Goal: Information Seeking & Learning: Learn about a topic

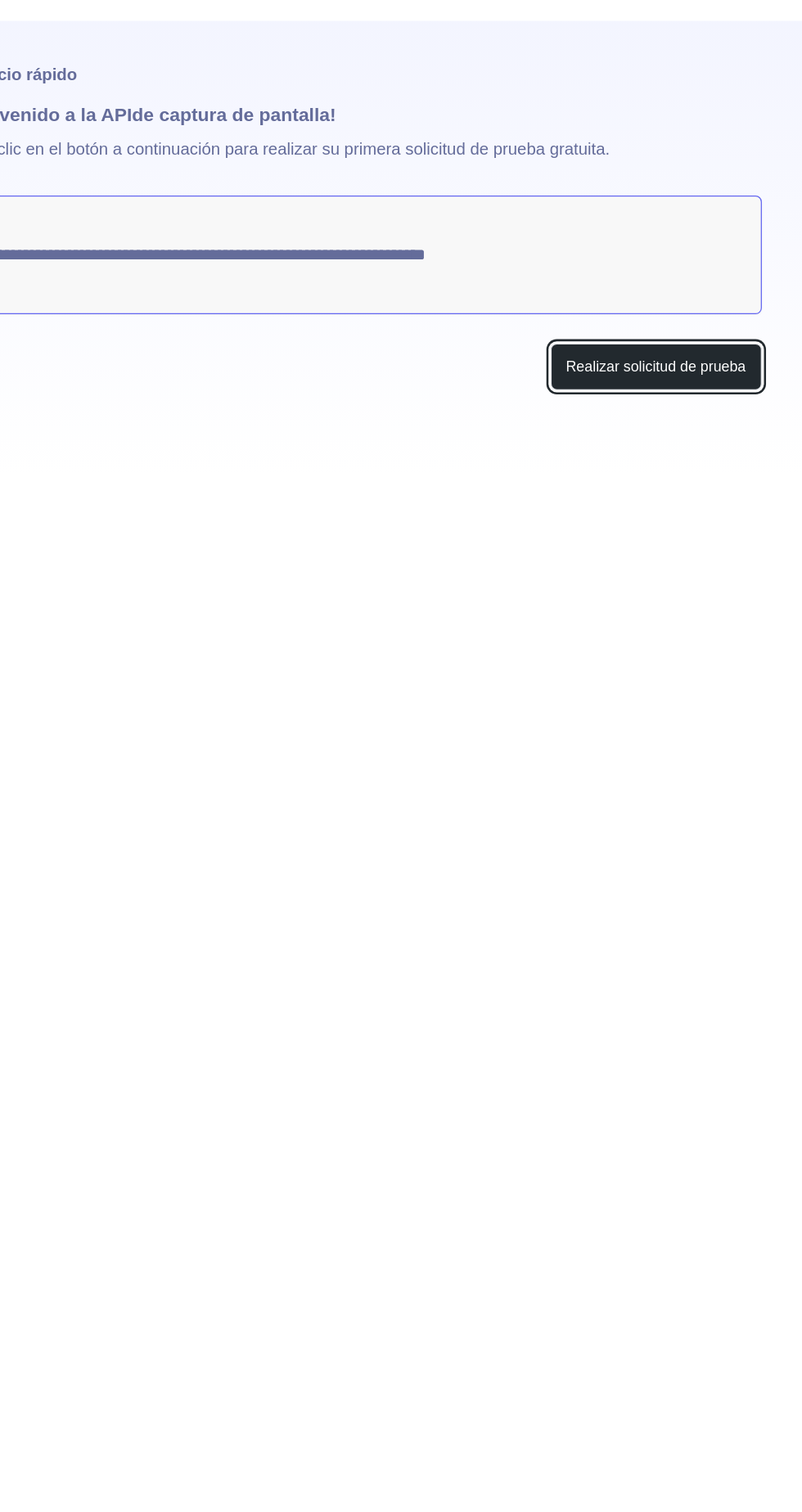
click at [590, 329] on font "Realizar solicitud de prueba" at bounding box center [637, 337] width 142 height 17
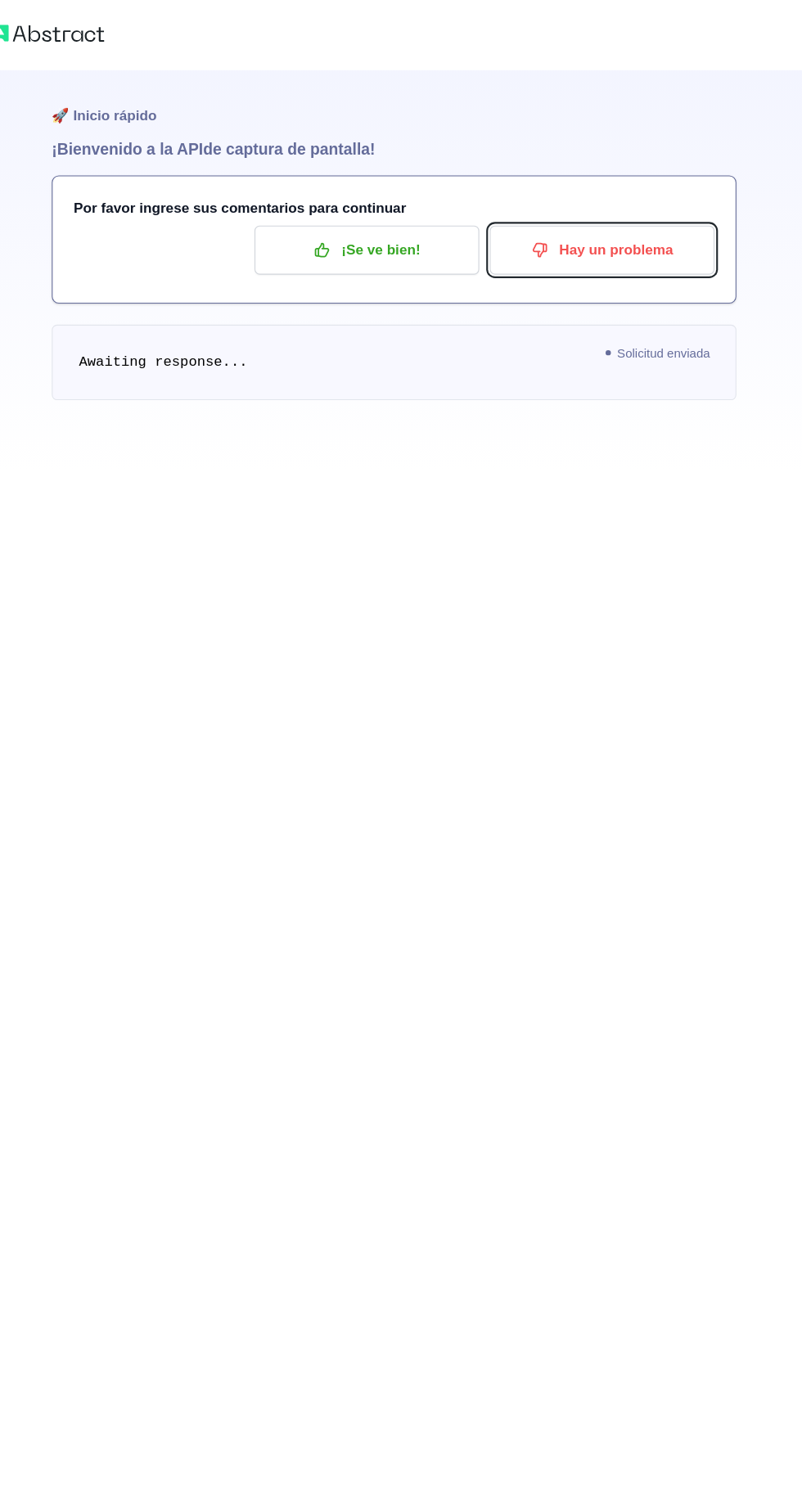
click at [553, 237] on p "Hay un problema" at bounding box center [595, 233] width 185 height 28
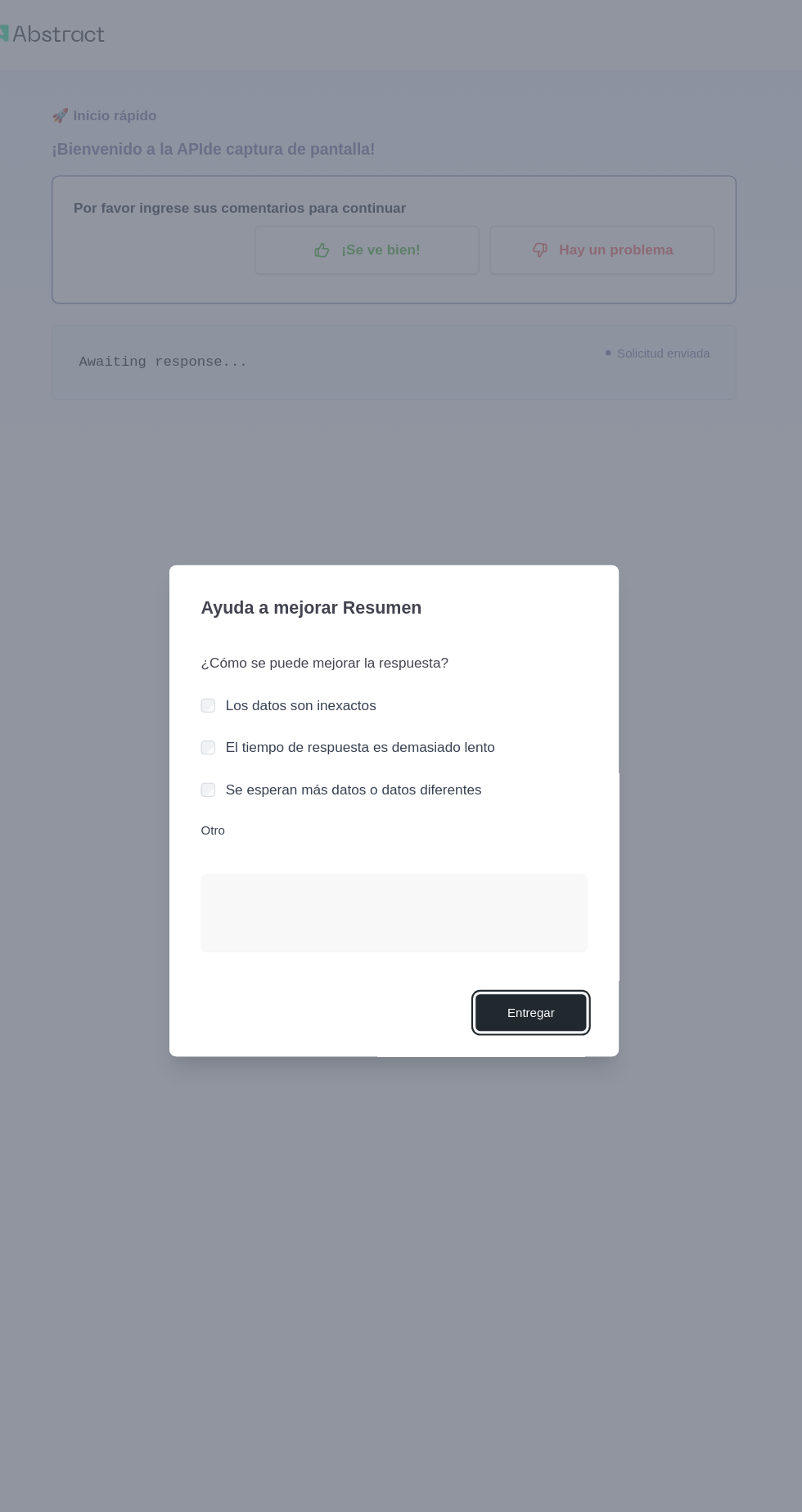
click at [533, 951] on font "Entregar" at bounding box center [528, 945] width 44 height 13
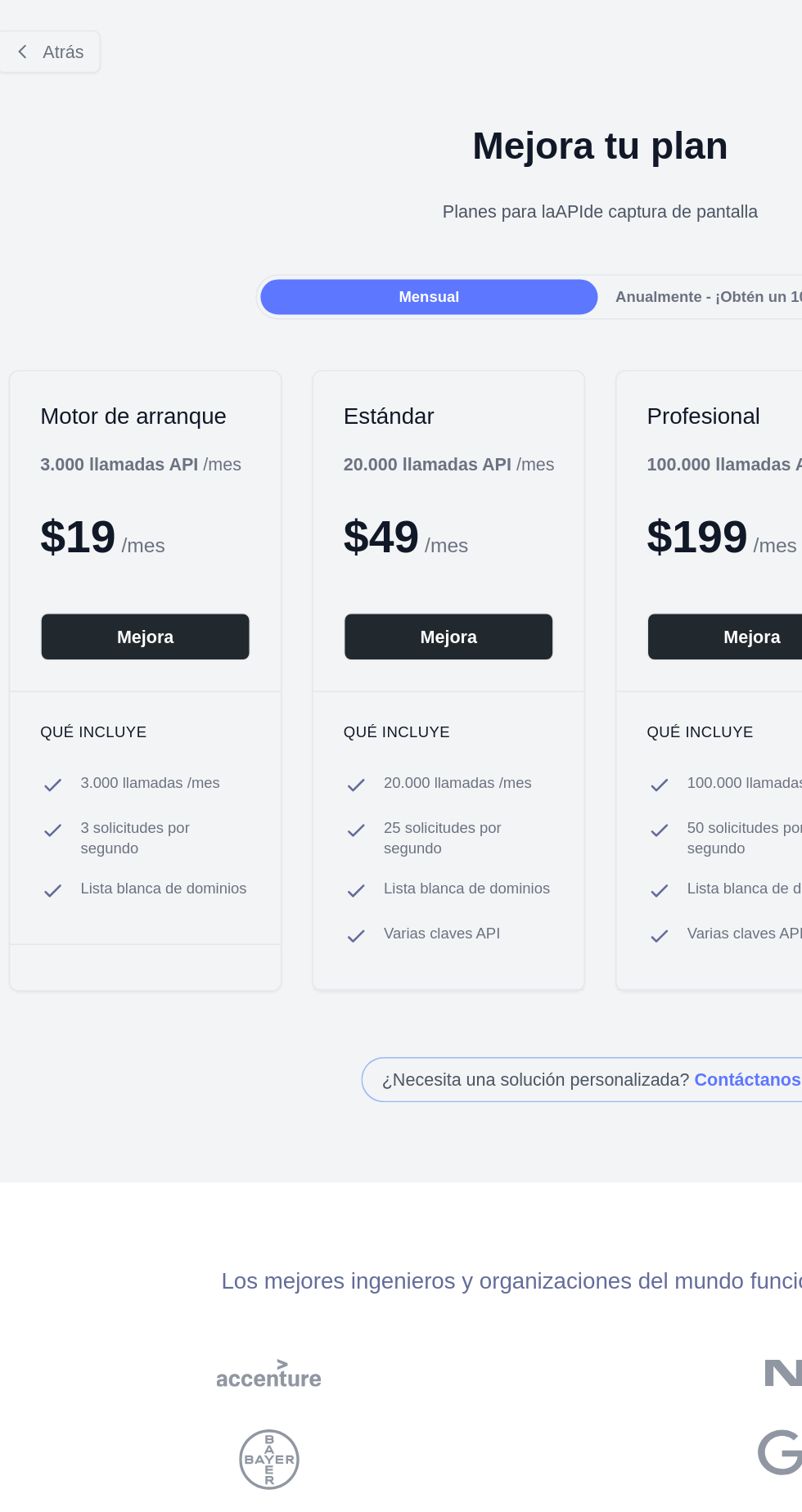
scroll to position [0, 26]
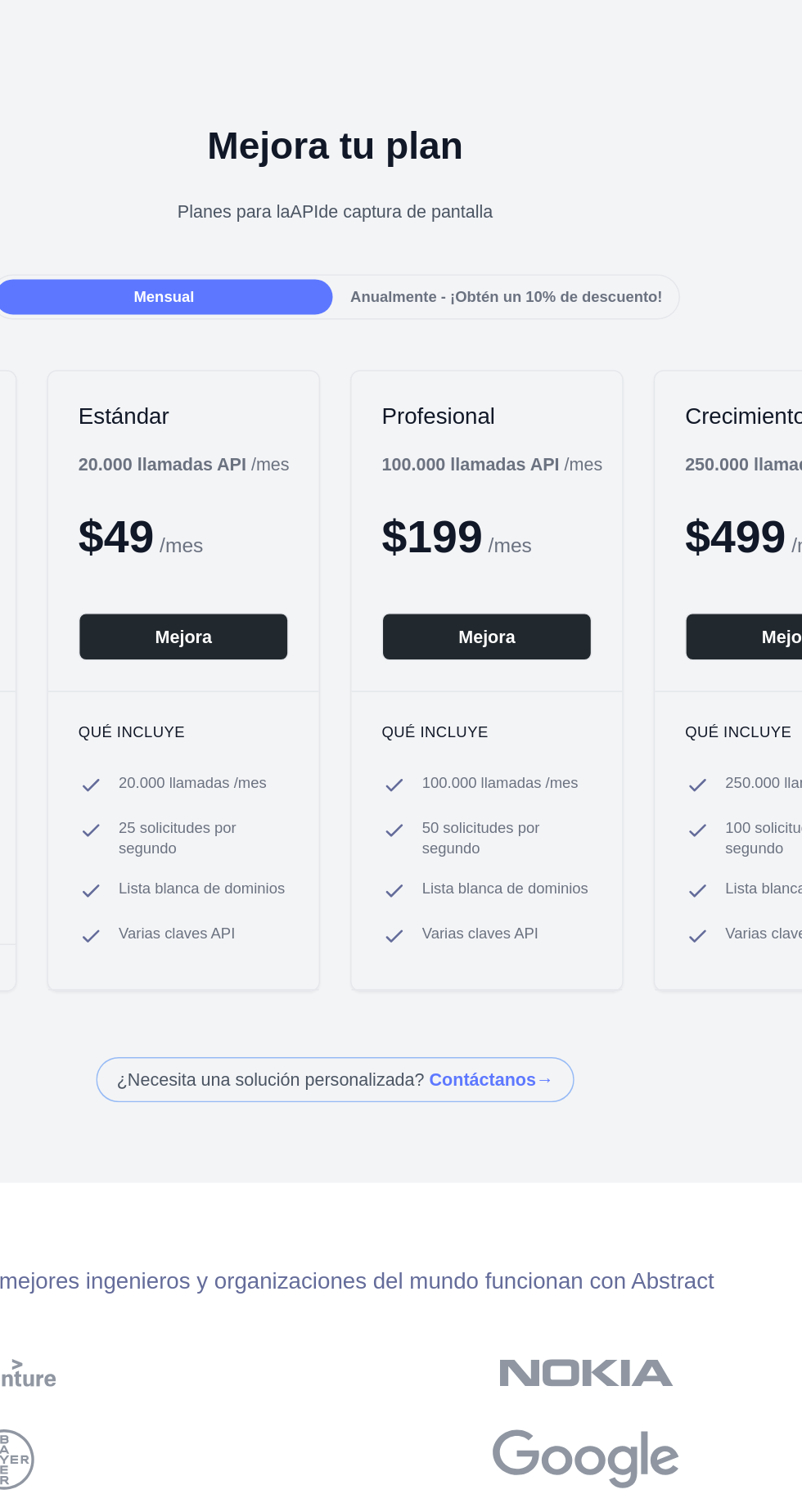
click at [431, 194] on font "Anualmente - ¡Obtén un 10% de descuento!" at bounding box center [485, 193] width 203 height 11
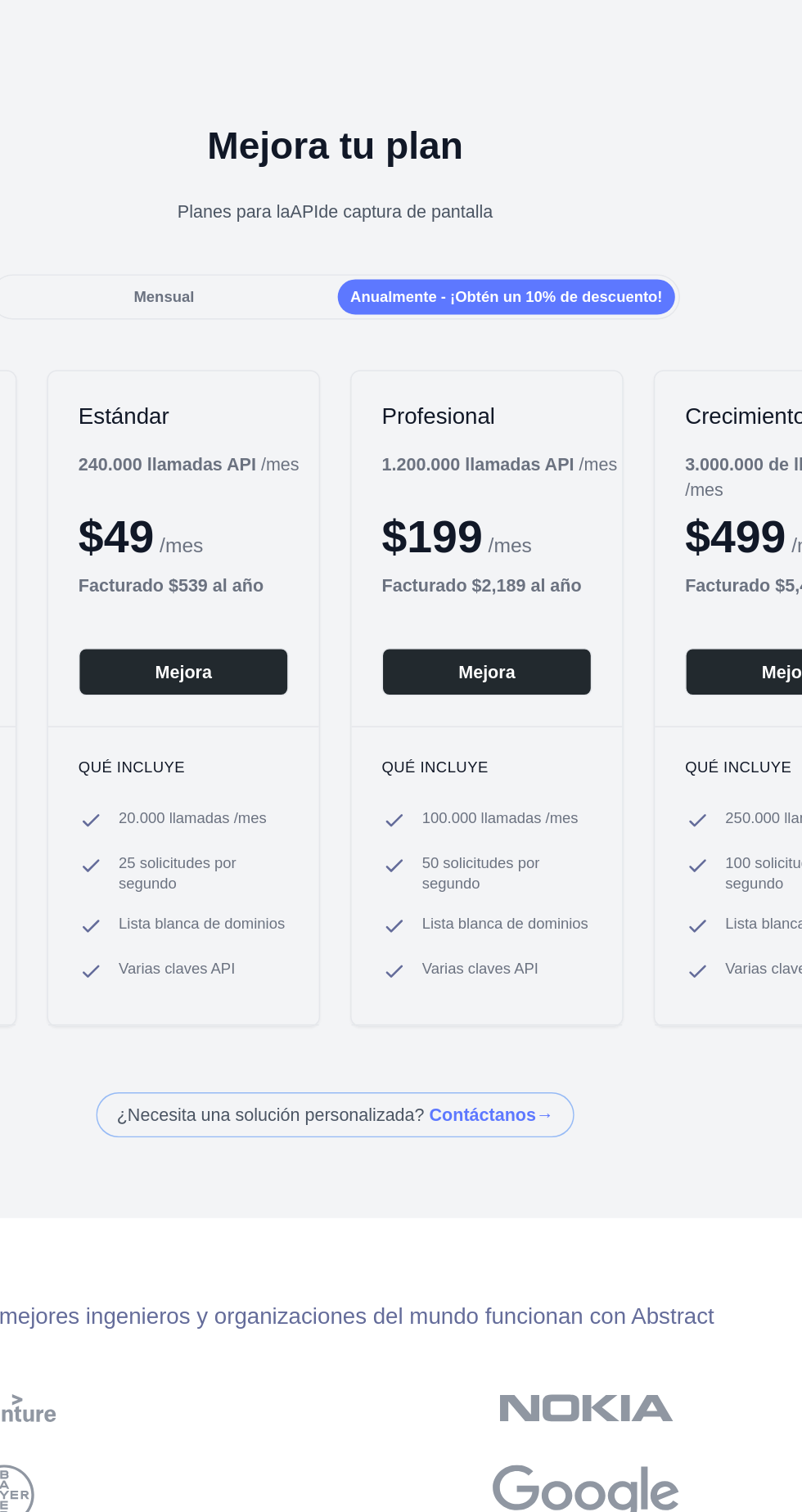
scroll to position [0, 0]
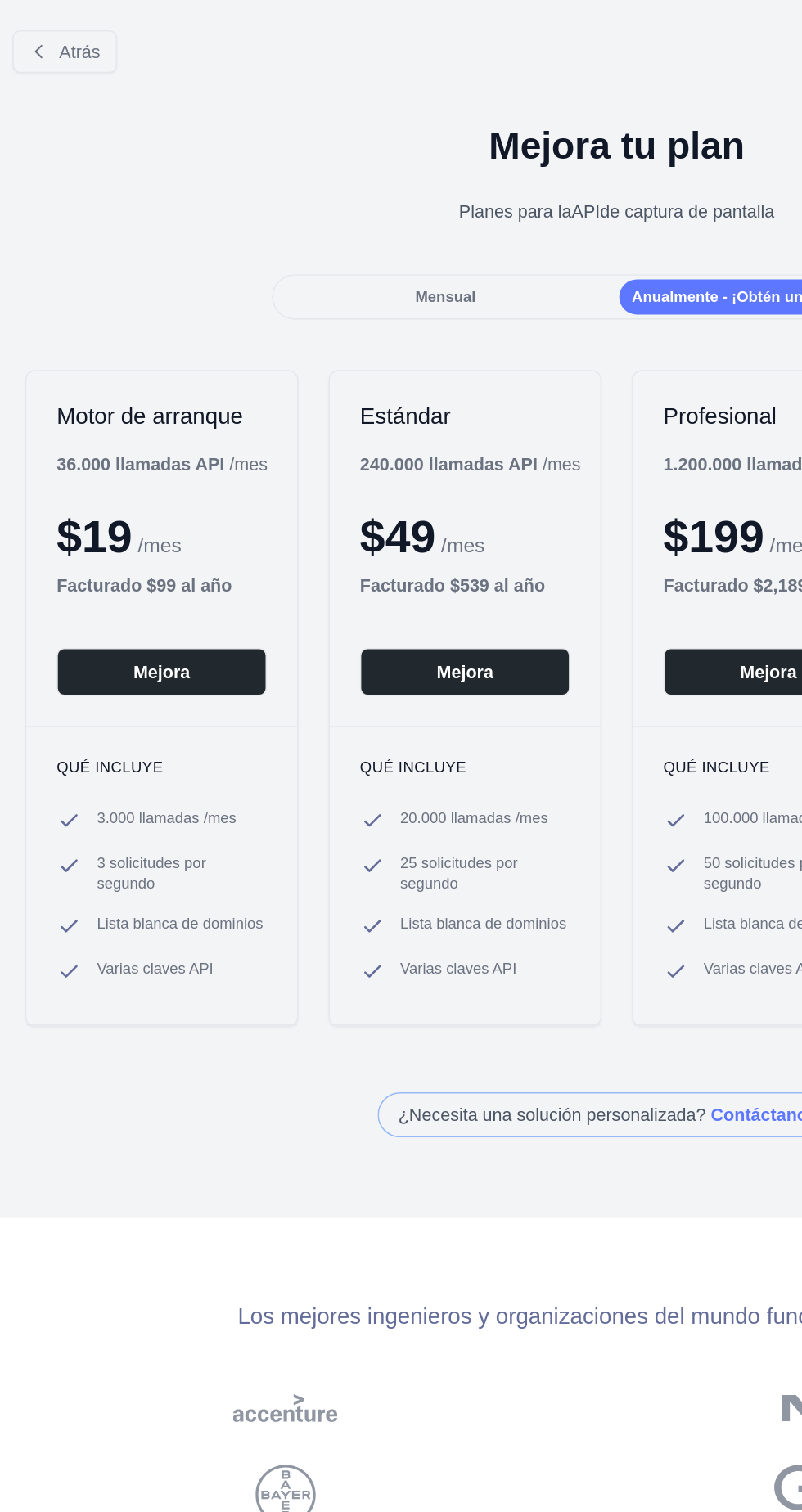
click at [285, 194] on font "Mensual" at bounding box center [289, 193] width 39 height 11
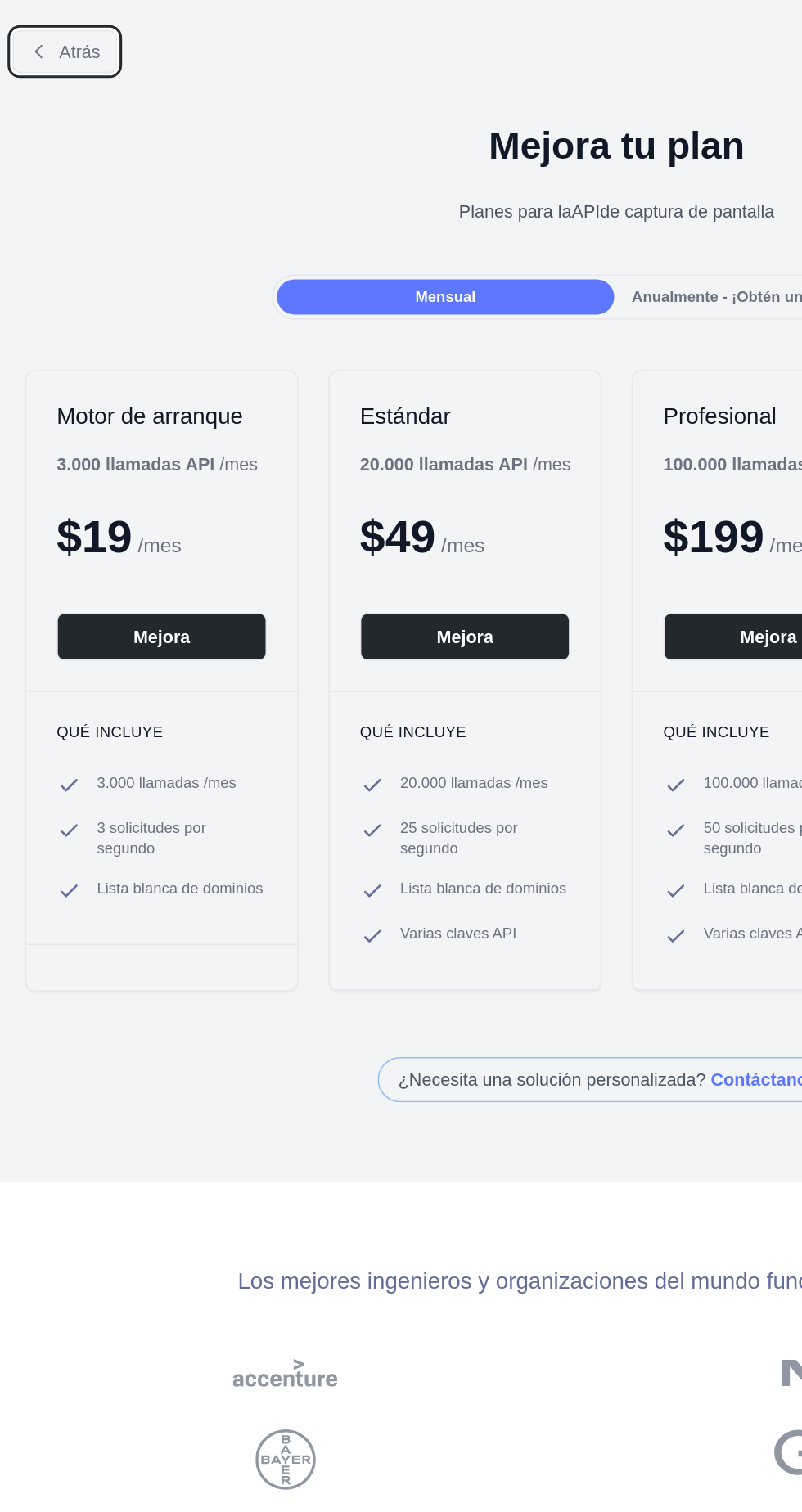
click at [45, 40] on button "Atrás" at bounding box center [42, 34] width 68 height 28
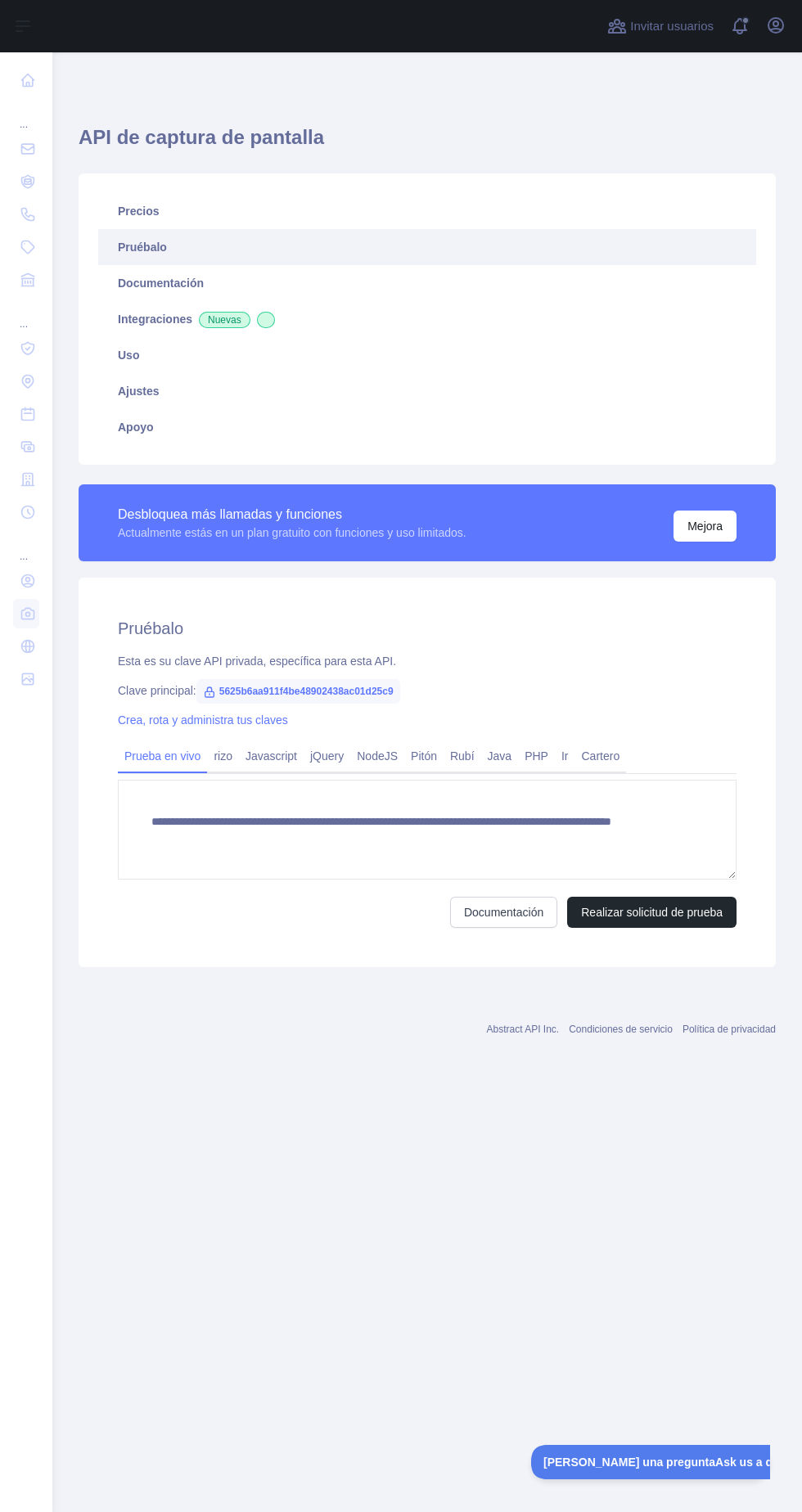
click at [133, 349] on font "Uso" at bounding box center [128, 356] width 21 height 13
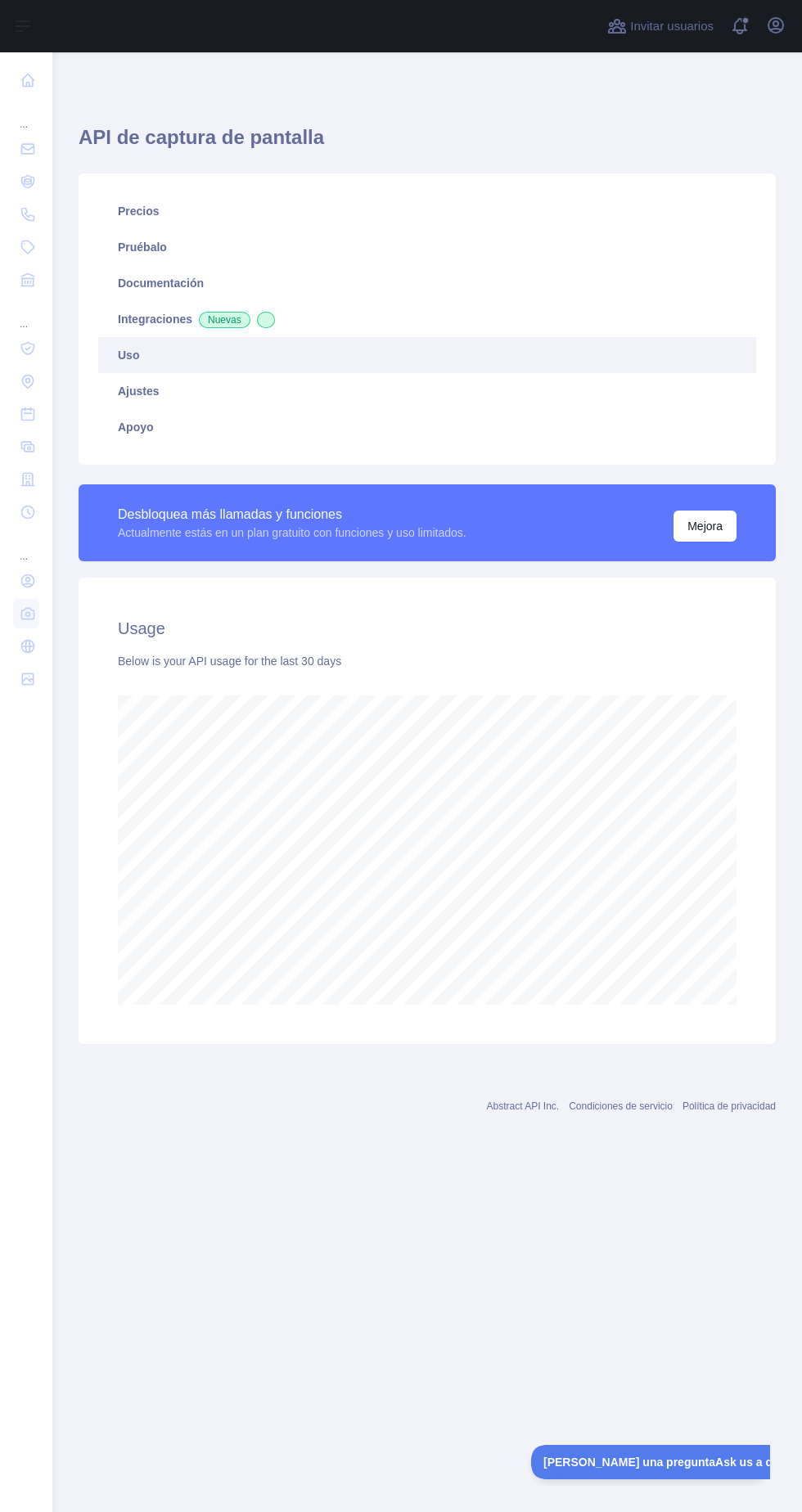
scroll to position [1585, 750]
click at [117, 327] on link "Integraciones Nuevas" at bounding box center [427, 319] width 658 height 36
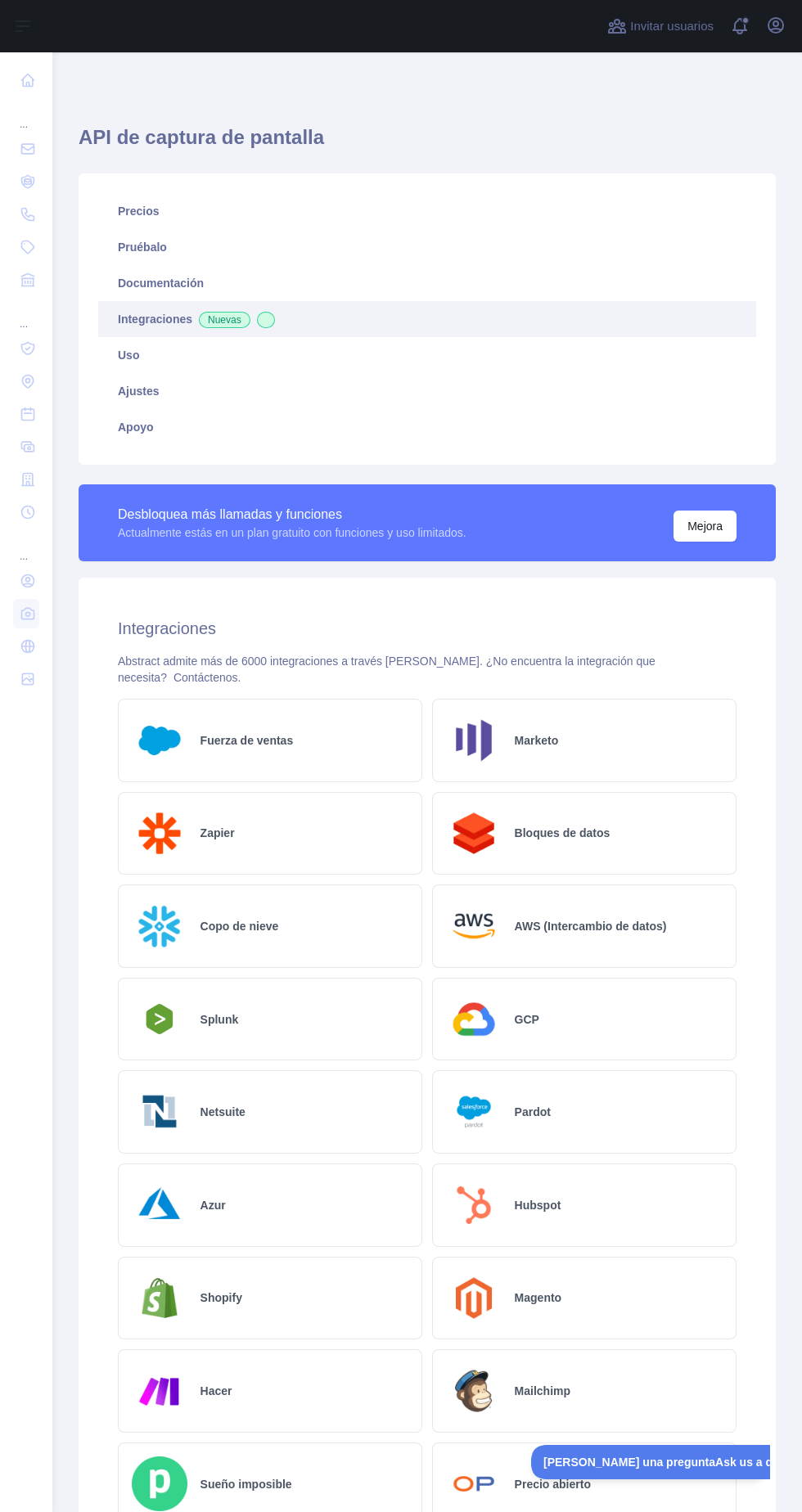
click at [161, 283] on font "Documentación" at bounding box center [161, 283] width 86 height 13
click at [126, 405] on link "Ajustes" at bounding box center [427, 391] width 658 height 36
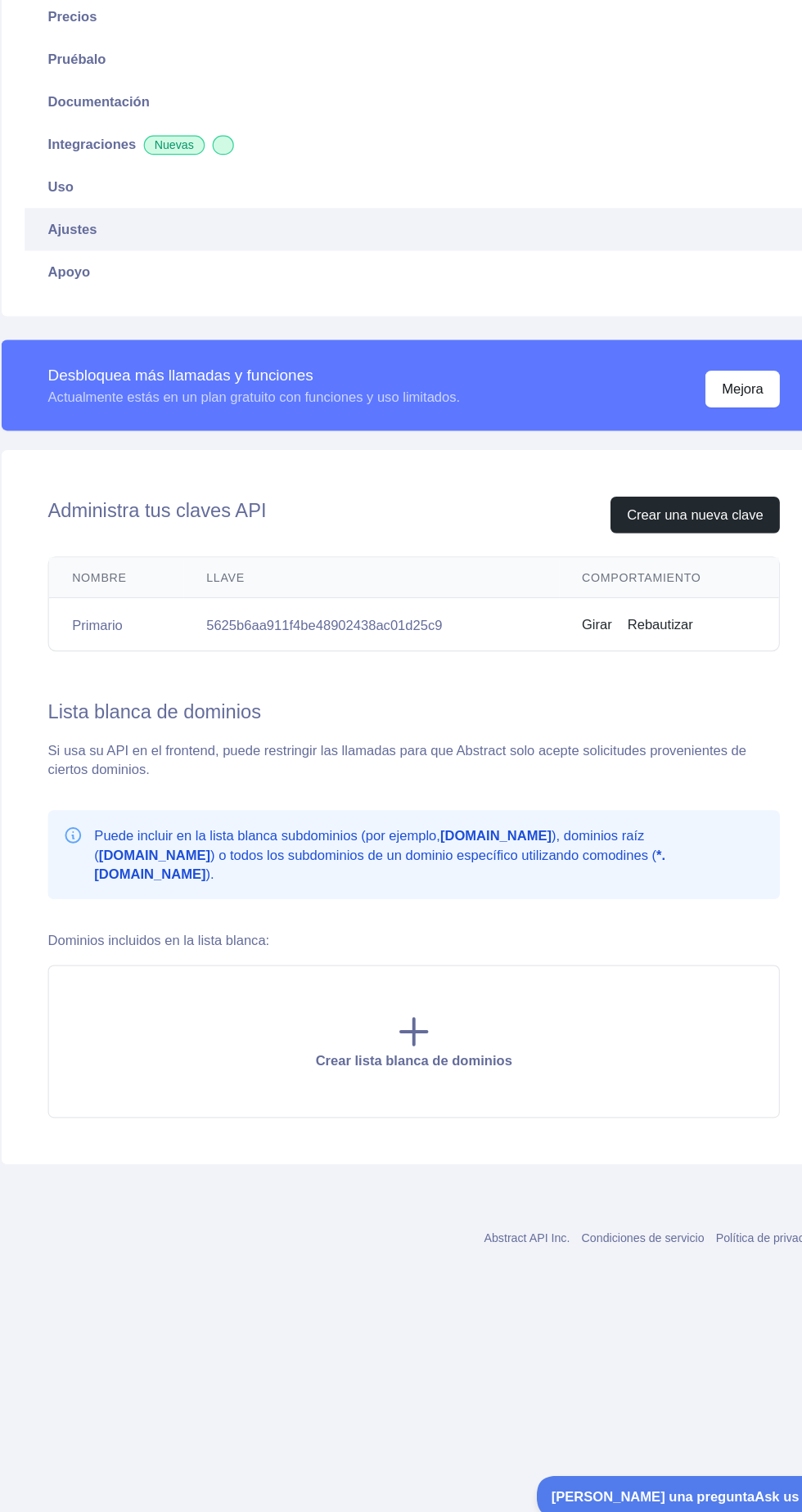
click at [130, 399] on link "Ajustes" at bounding box center [427, 391] width 658 height 36
click at [136, 427] on font "Apoyo" at bounding box center [135, 427] width 36 height 13
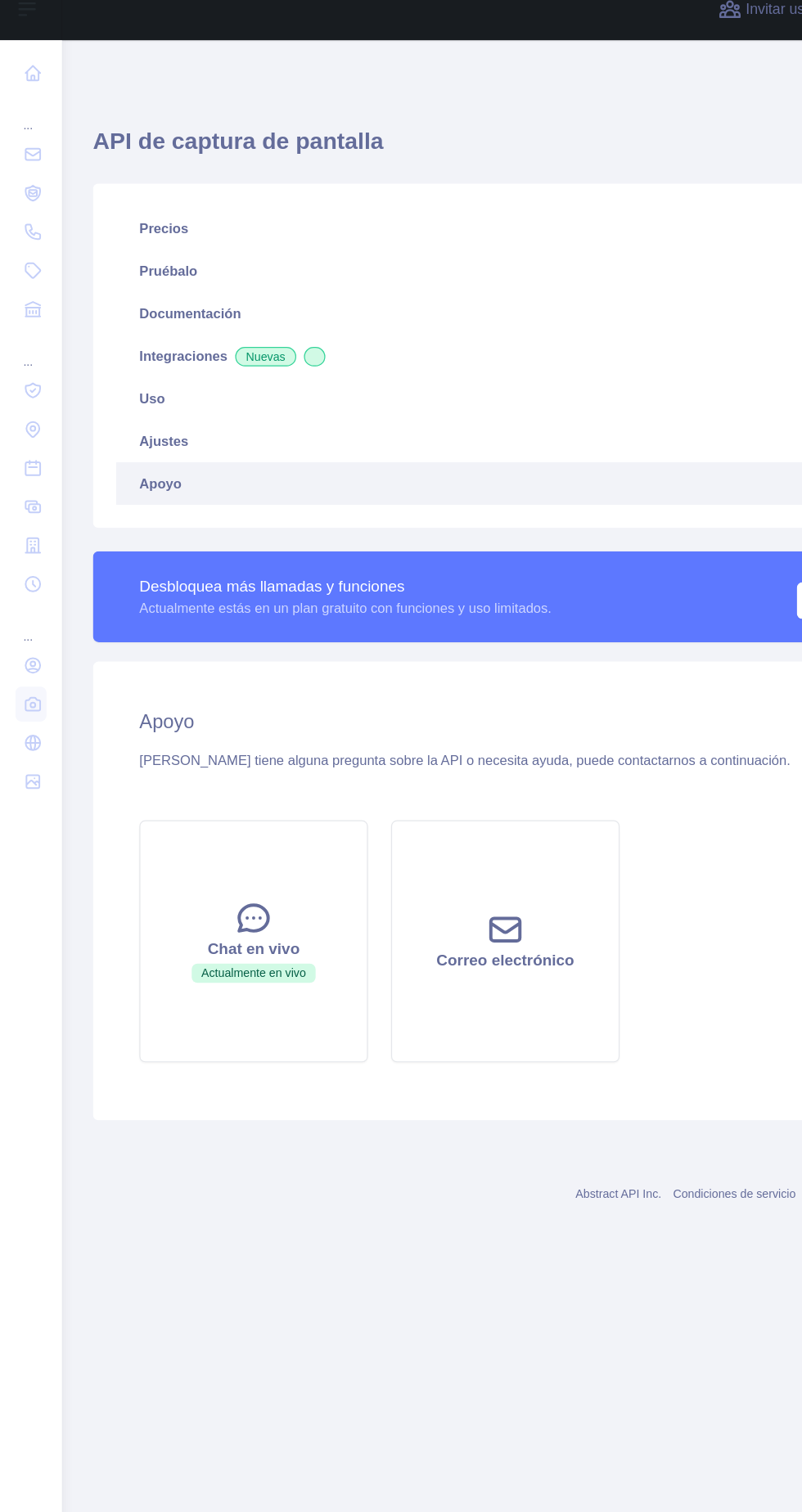
click at [130, 268] on link "Documentación" at bounding box center [427, 283] width 658 height 36
click at [120, 231] on link "Pruébalo" at bounding box center [427, 247] width 658 height 36
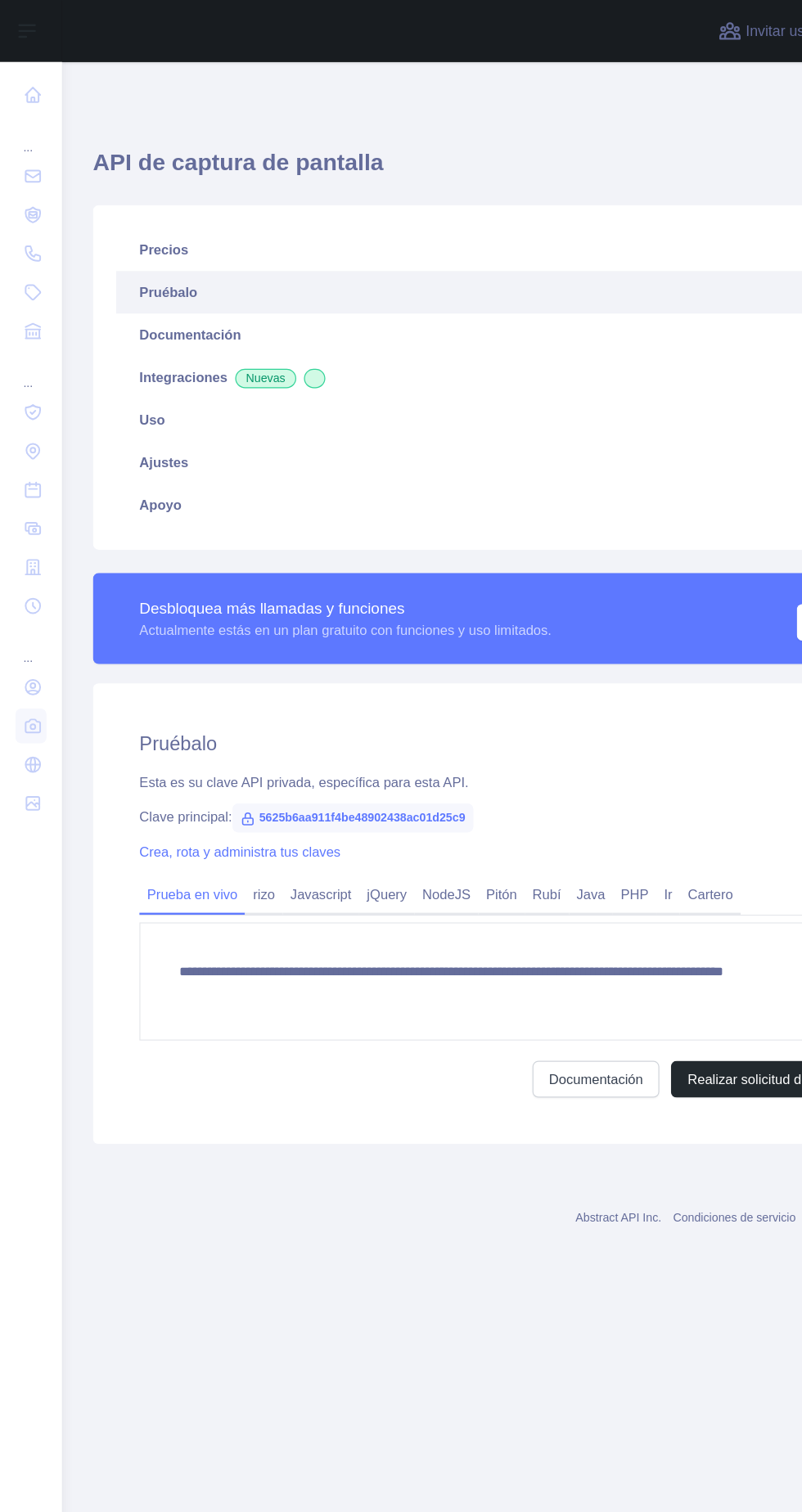
click at [128, 202] on link "Precios" at bounding box center [427, 211] width 658 height 36
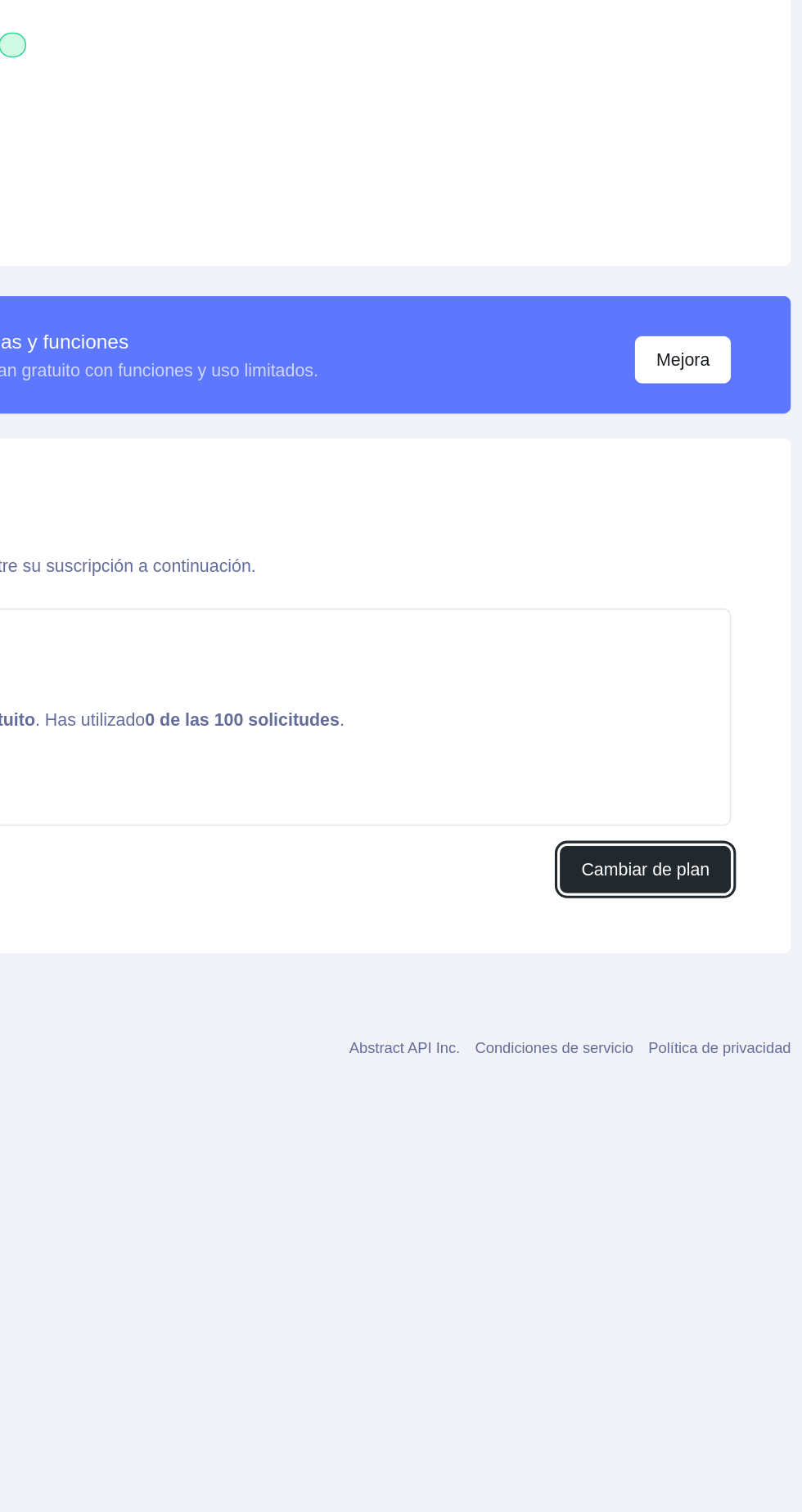
click at [695, 854] on font "Cambiar de plan" at bounding box center [681, 861] width 84 height 13
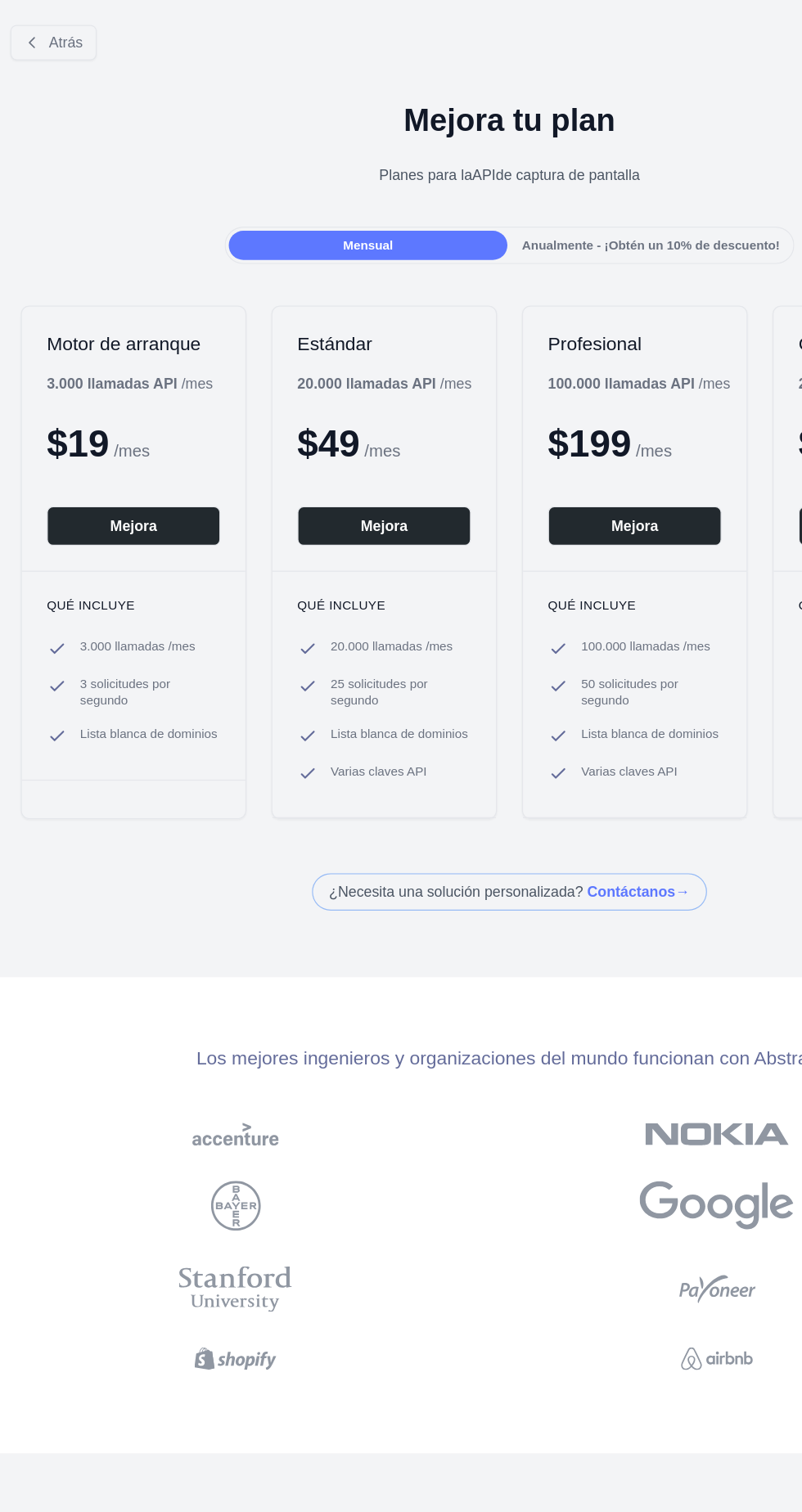
scroll to position [0, 26]
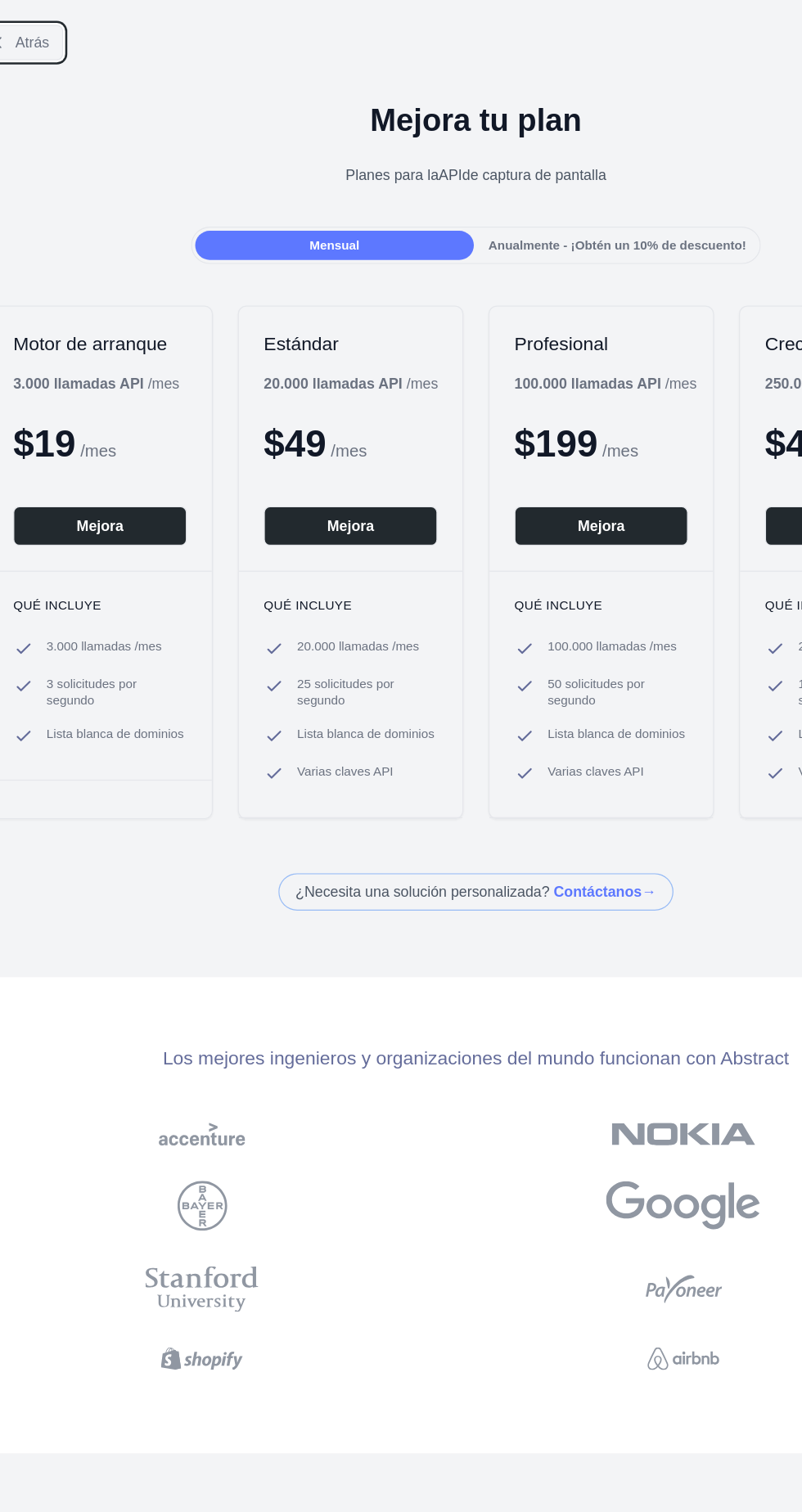
click at [35, 37] on font "Atrás" at bounding box center [25, 34] width 27 height 13
